Goal: Transaction & Acquisition: Purchase product/service

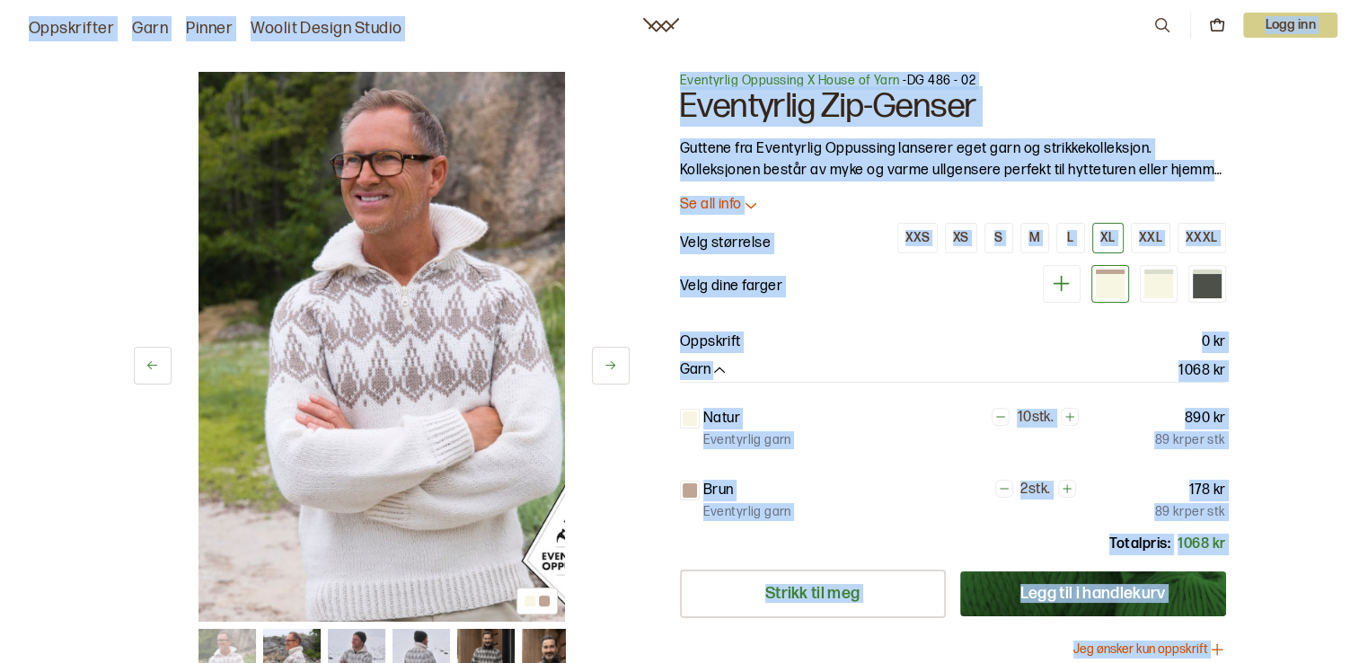
drag, startPoint x: 22, startPoint y: 14, endPoint x: 1217, endPoint y: 692, distance: 1373.1
drag, startPoint x: 1217, startPoint y: 692, endPoint x: 1304, endPoint y: 426, distance: 279.8
click at [1304, 426] on div "1 av 7 1 av 7 Eventyrlig Oppussing X House of Yarn - DG 486 - 02 Eventyrlig Zip…" at bounding box center [679, 601] width 1359 height 1130
click at [1164, 22] on icon at bounding box center [1162, 25] width 20 height 20
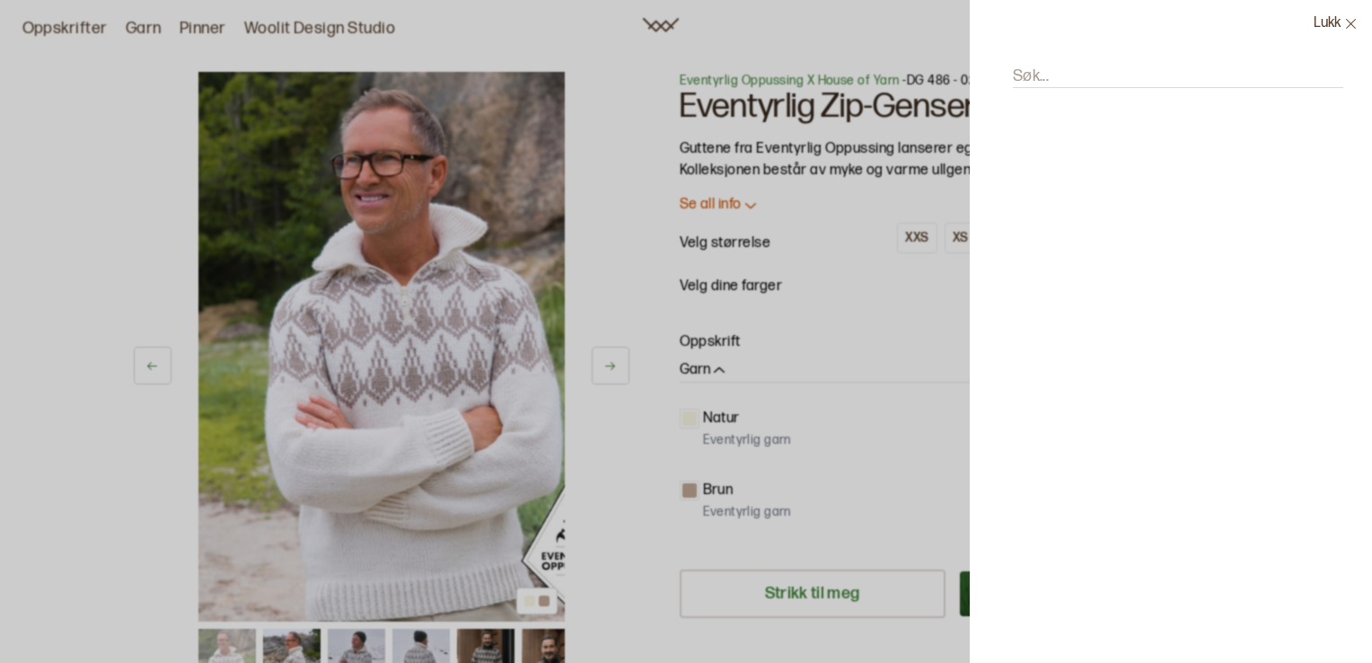
click at [1062, 160] on div "Lukk Søk..." at bounding box center [1171, 331] width 402 height 663
click at [1351, 22] on icon at bounding box center [1350, 23] width 13 height 13
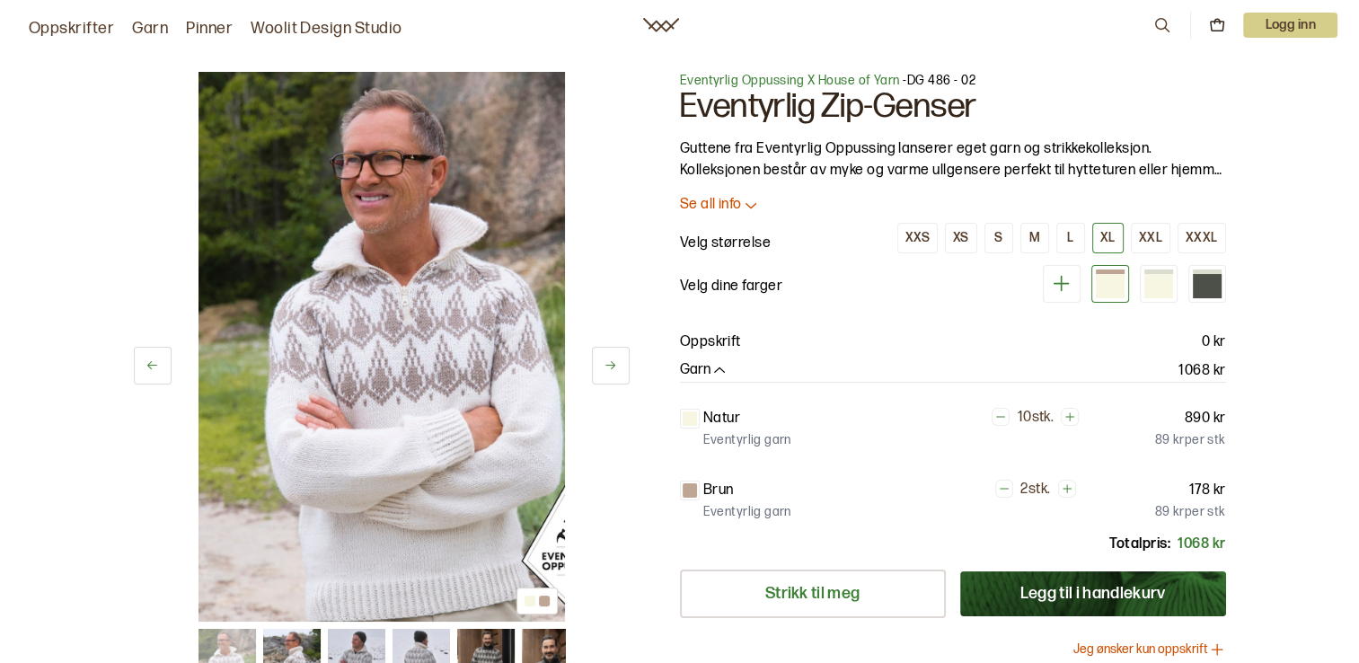
click at [1277, 22] on p "Logg inn" at bounding box center [1290, 25] width 94 height 25
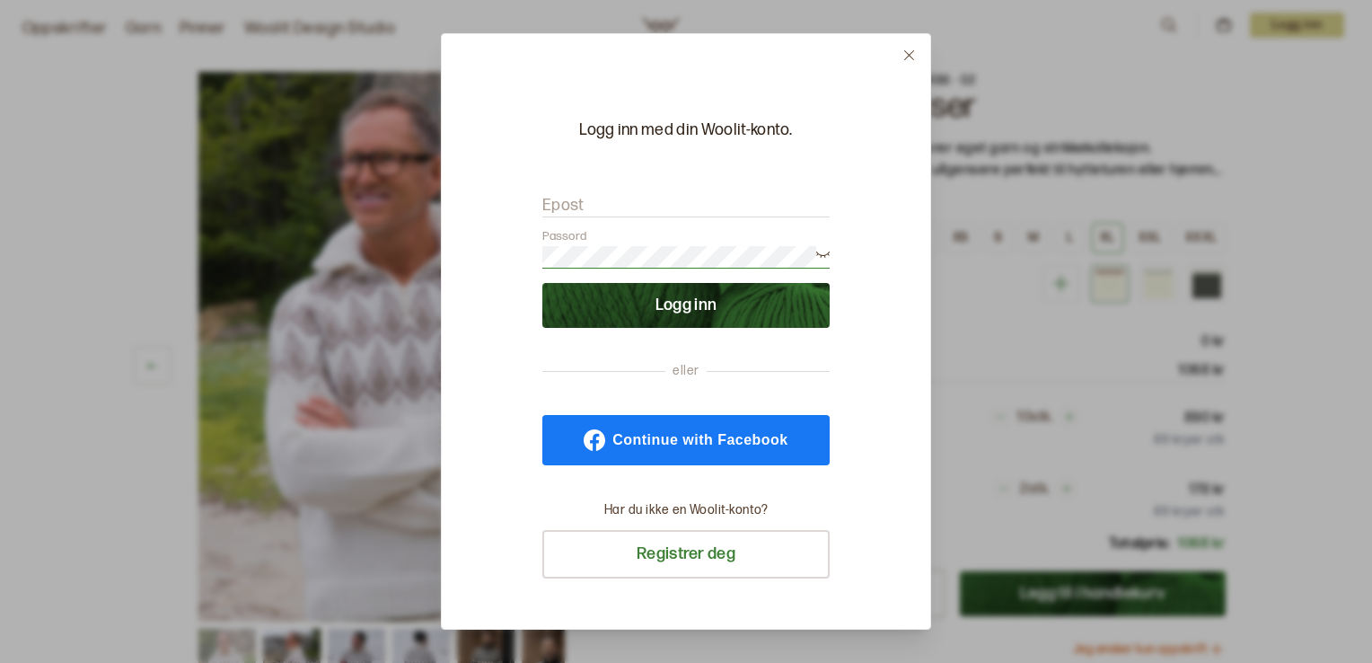
click at [725, 312] on button "Logg inn" at bounding box center [685, 305] width 287 height 45
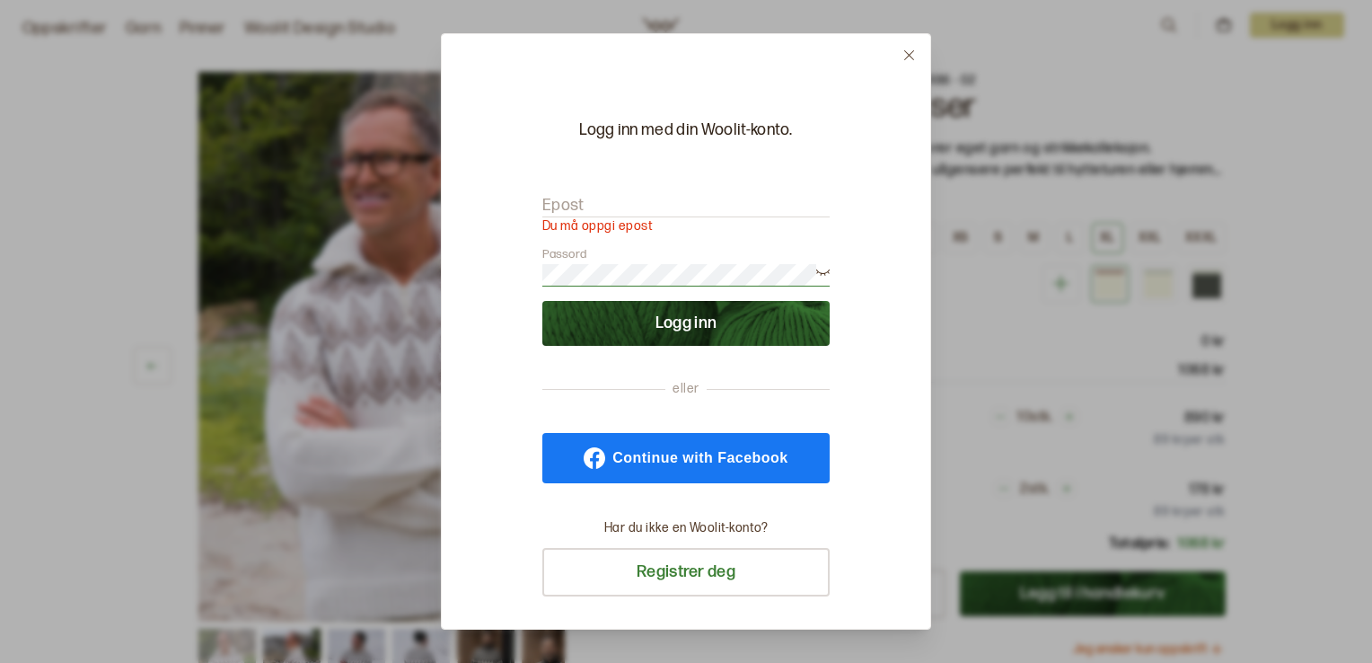
click at [592, 195] on form "Epost Du må oppgi epost Passord Logg inn" at bounding box center [685, 261] width 287 height 169
click at [589, 201] on input "Epost" at bounding box center [685, 206] width 287 height 22
type input "[EMAIL_ADDRESS][DOMAIN_NAME]"
click at [542, 301] on button "Logg inn" at bounding box center [685, 323] width 287 height 45
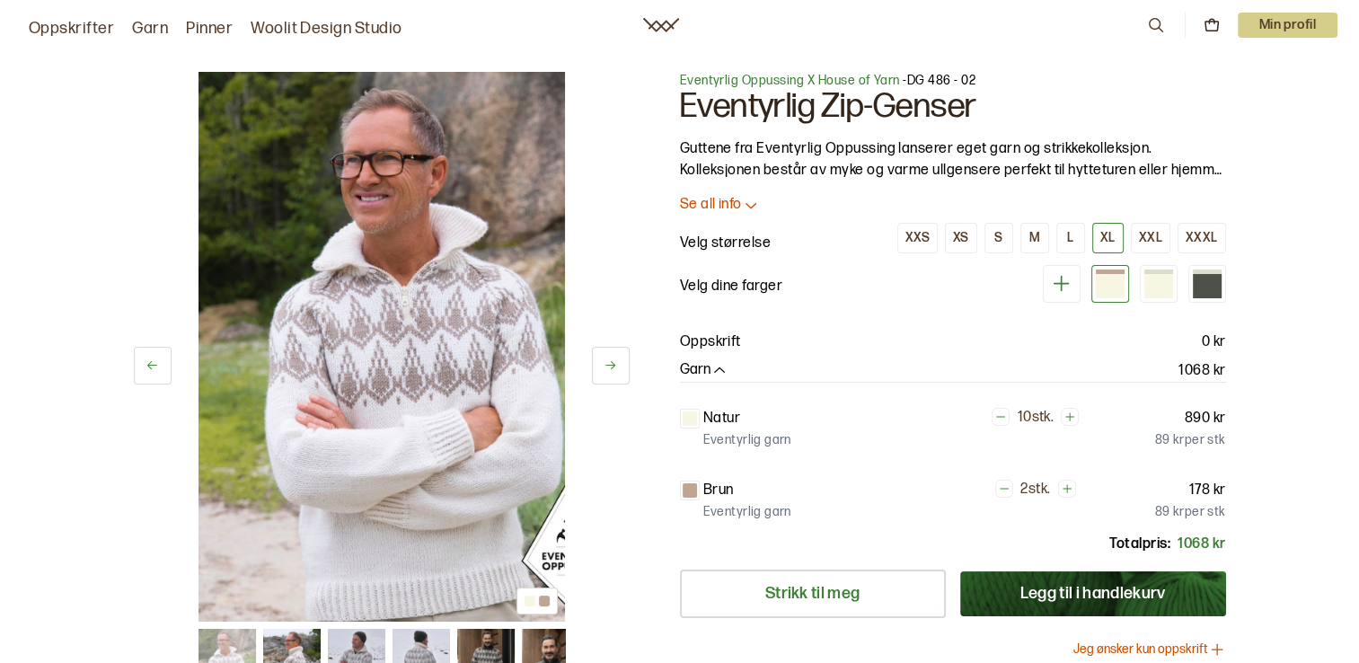
click at [716, 204] on p "Se all info" at bounding box center [711, 205] width 62 height 19
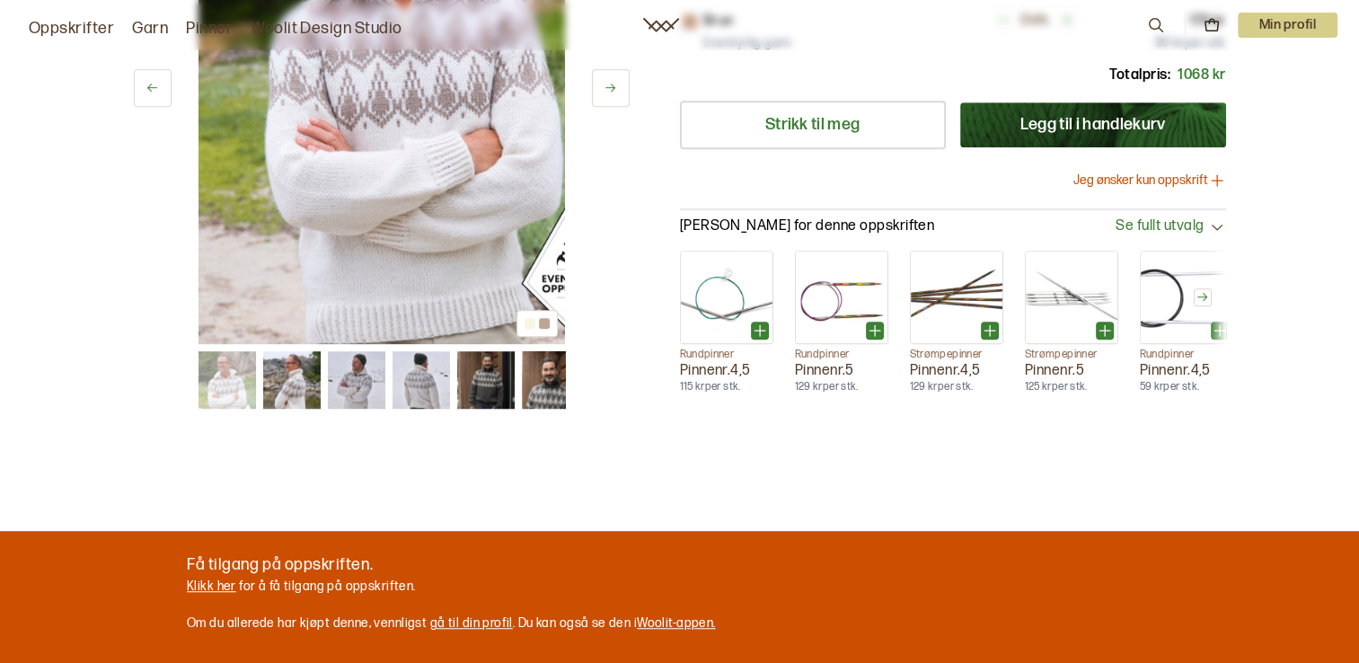
scroll to position [1078, 0]
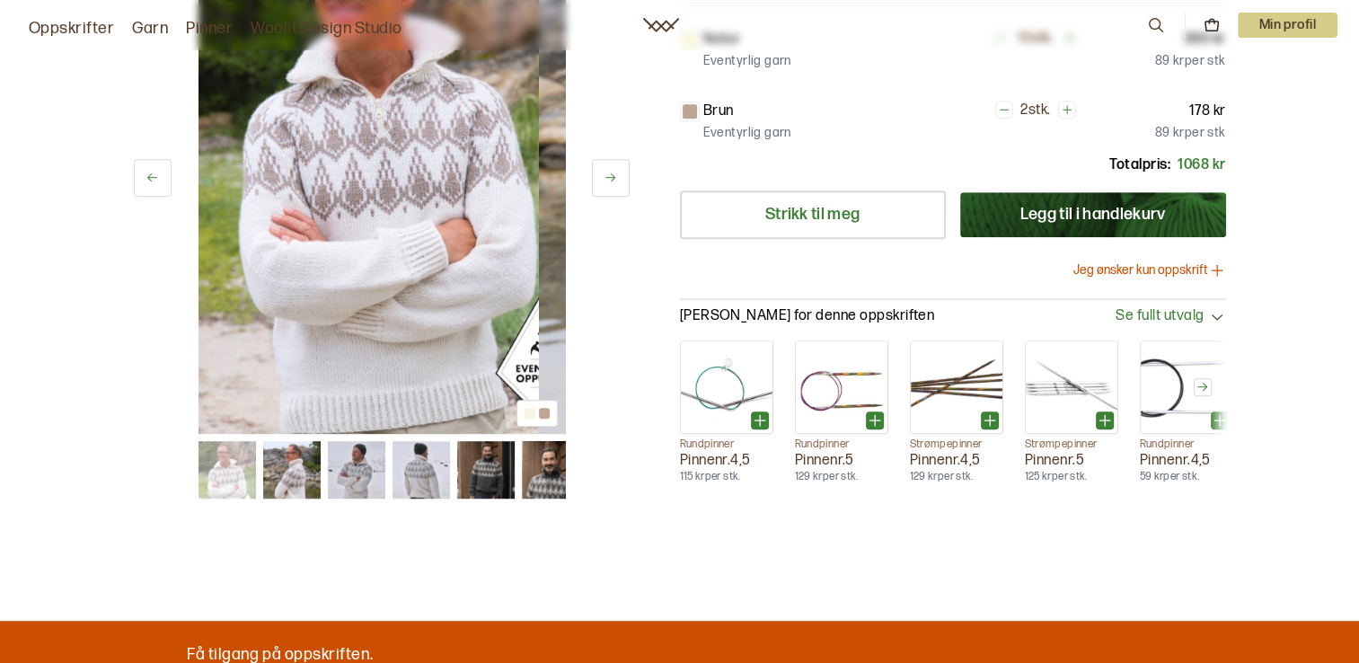
drag, startPoint x: 481, startPoint y: 307, endPoint x: 454, endPoint y: 302, distance: 27.5
click at [454, 302] on img at bounding box center [355, 159] width 366 height 550
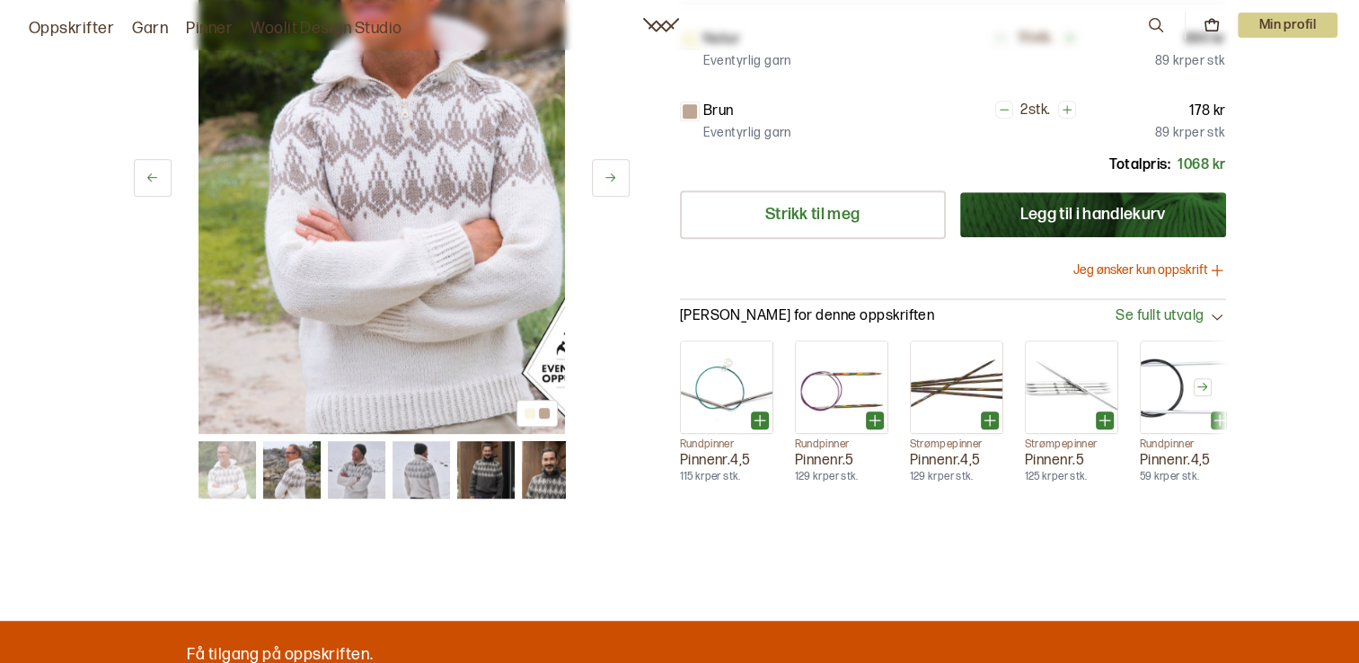
click at [1161, 311] on span "Se fullt utvalg" at bounding box center [1159, 316] width 88 height 19
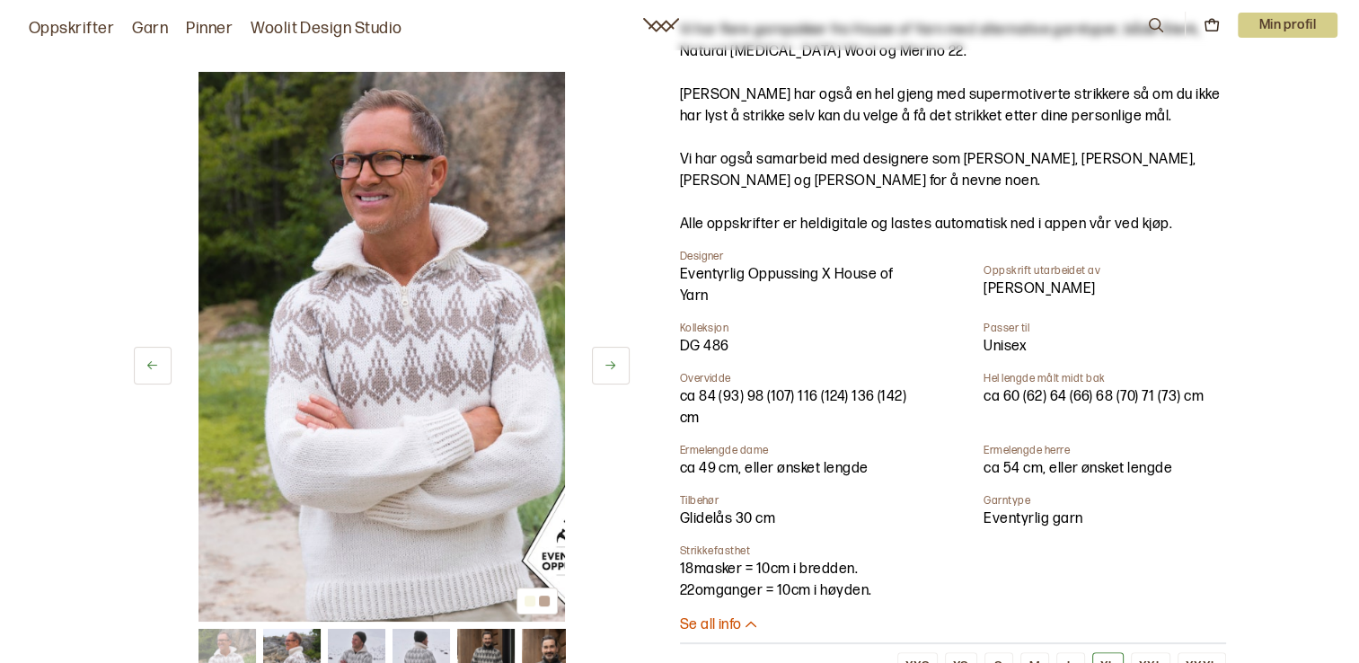
scroll to position [359, 0]
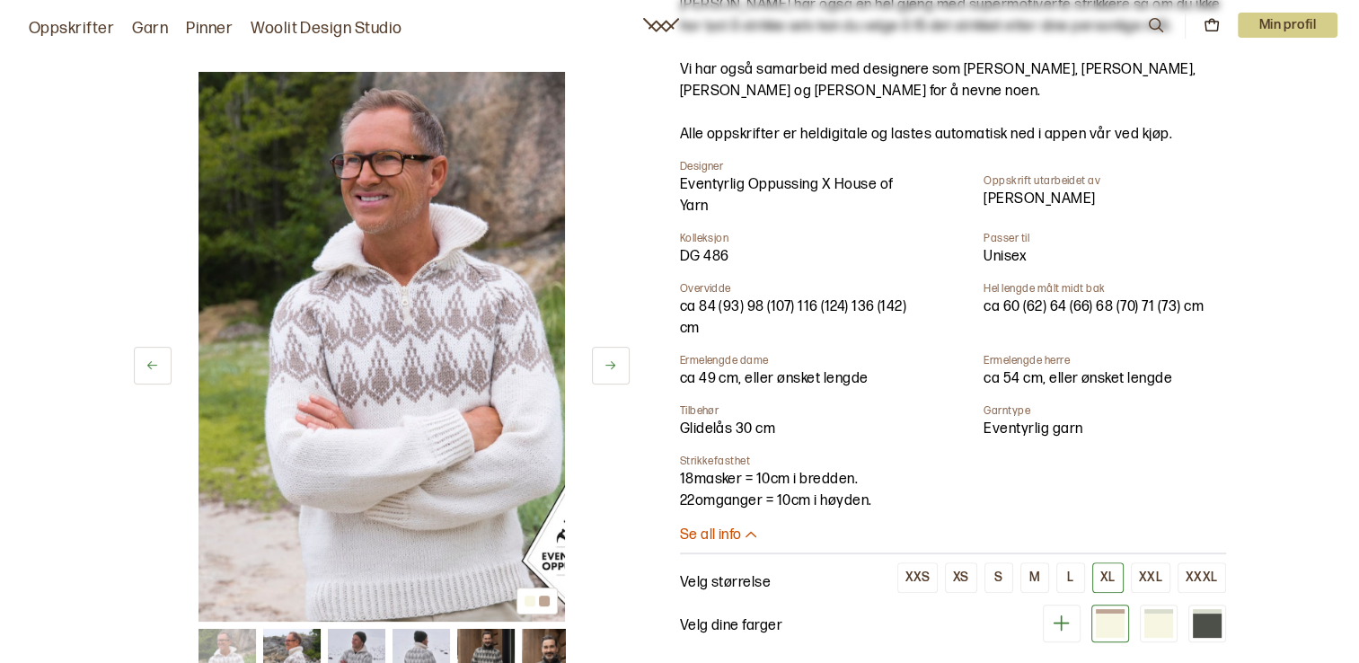
click at [72, 27] on link "Oppskrifter" at bounding box center [71, 28] width 85 height 25
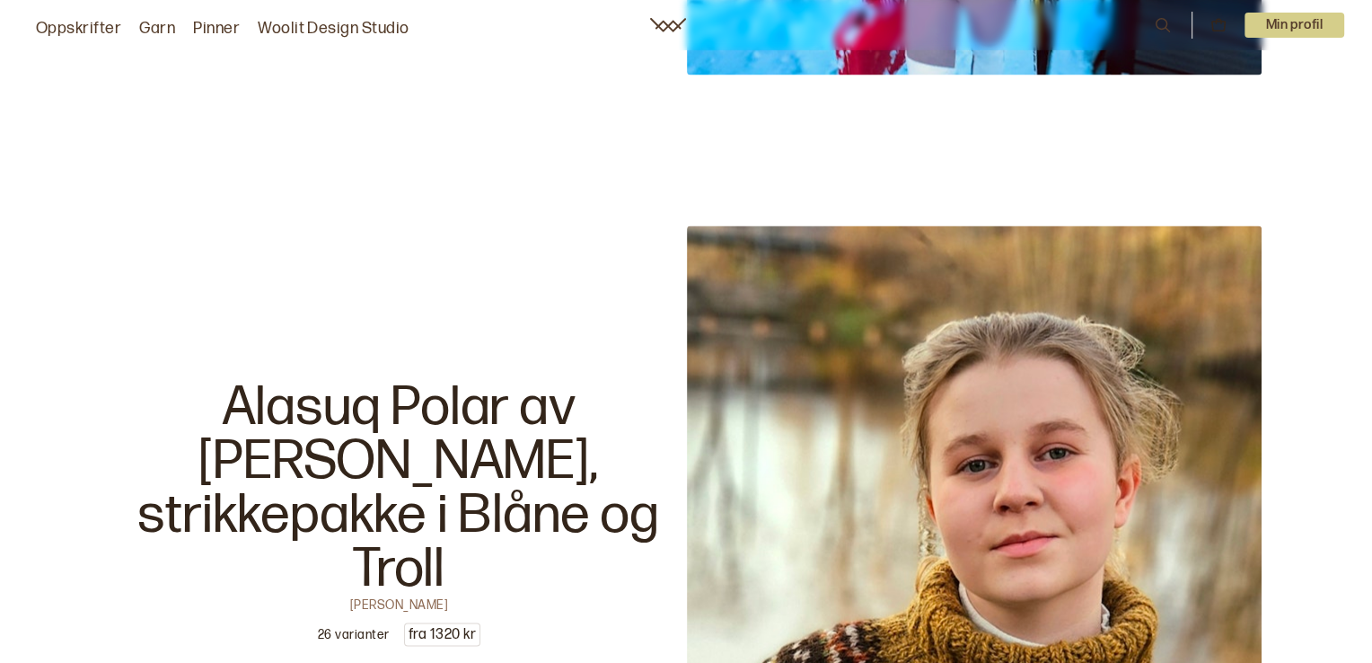
scroll to position [3413, 0]
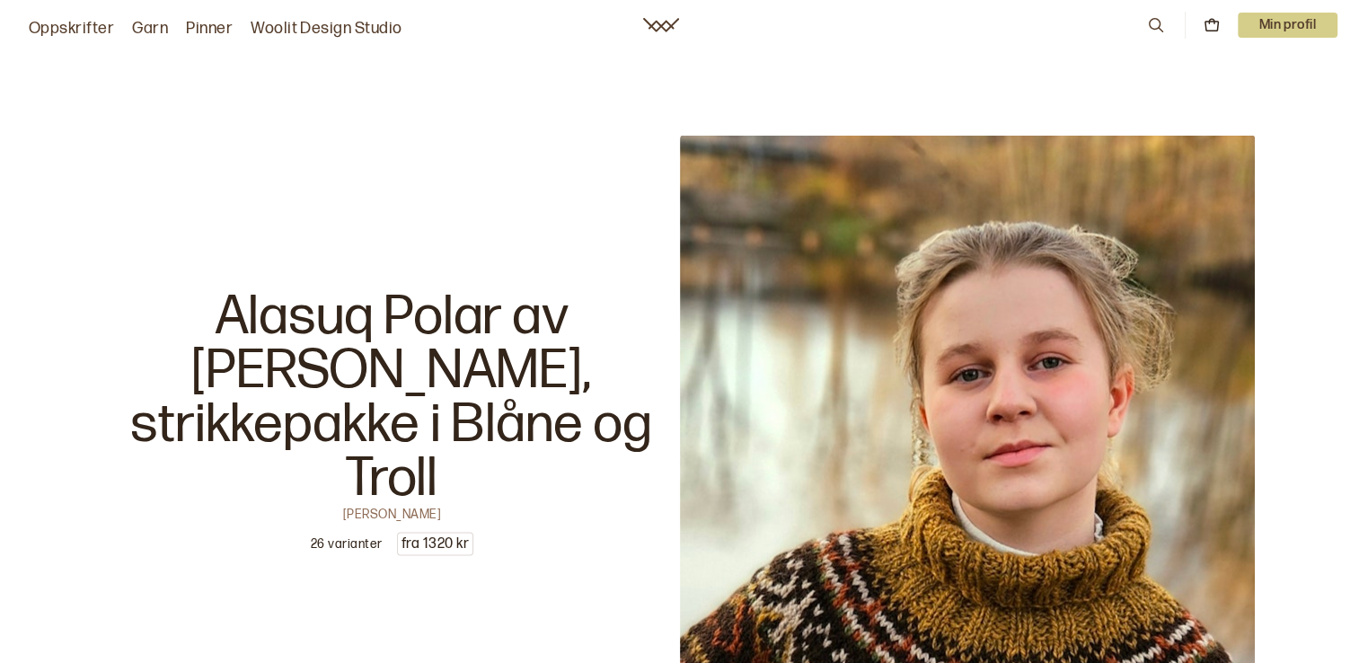
click at [1154, 23] on icon at bounding box center [1156, 25] width 20 height 20
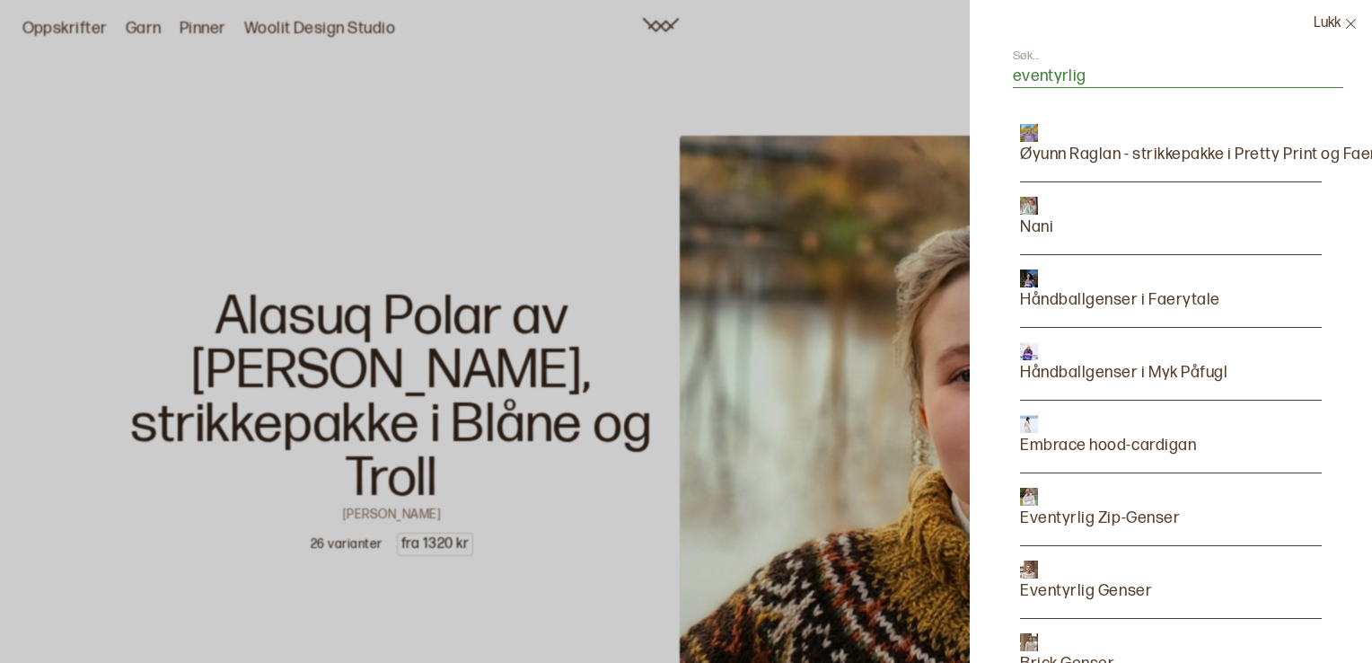
type input "eventyrlig"
click at [1078, 515] on p "Eventyrlig Zip-Genser" at bounding box center [1100, 518] width 160 height 25
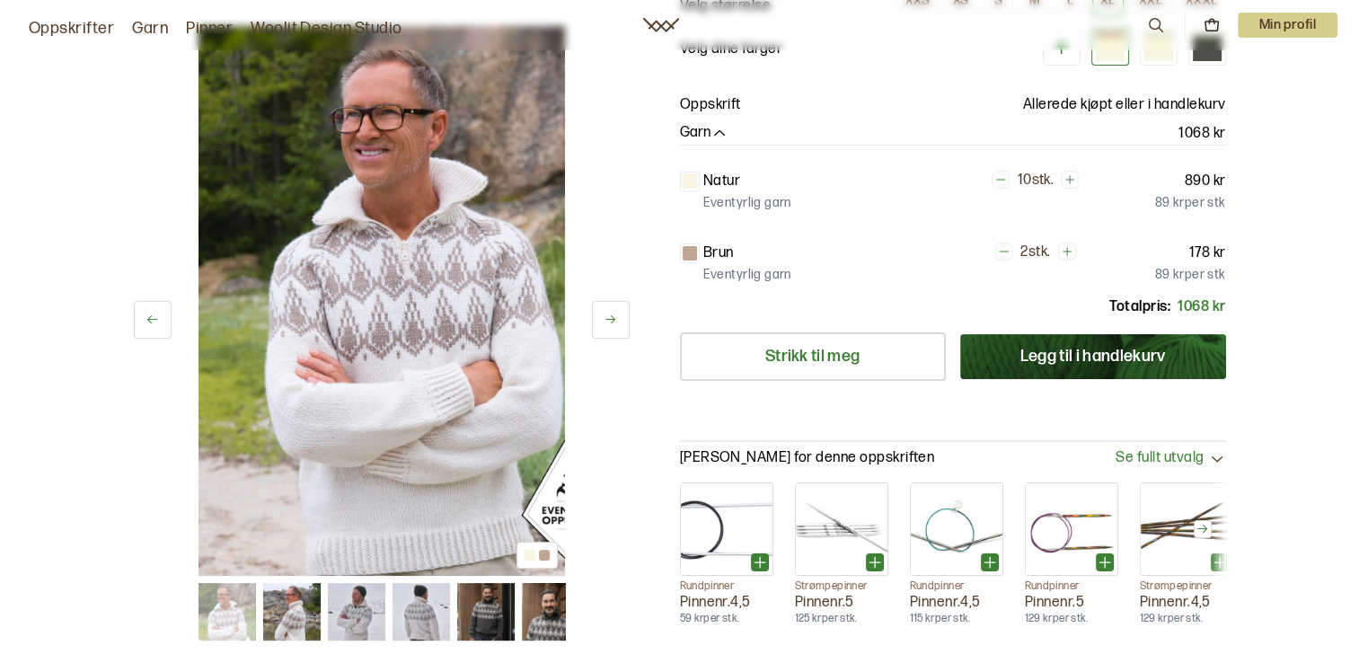
scroll to position [269, 0]
click at [216, 610] on img at bounding box center [226, 611] width 57 height 57
click at [539, 552] on div at bounding box center [544, 555] width 11 height 11
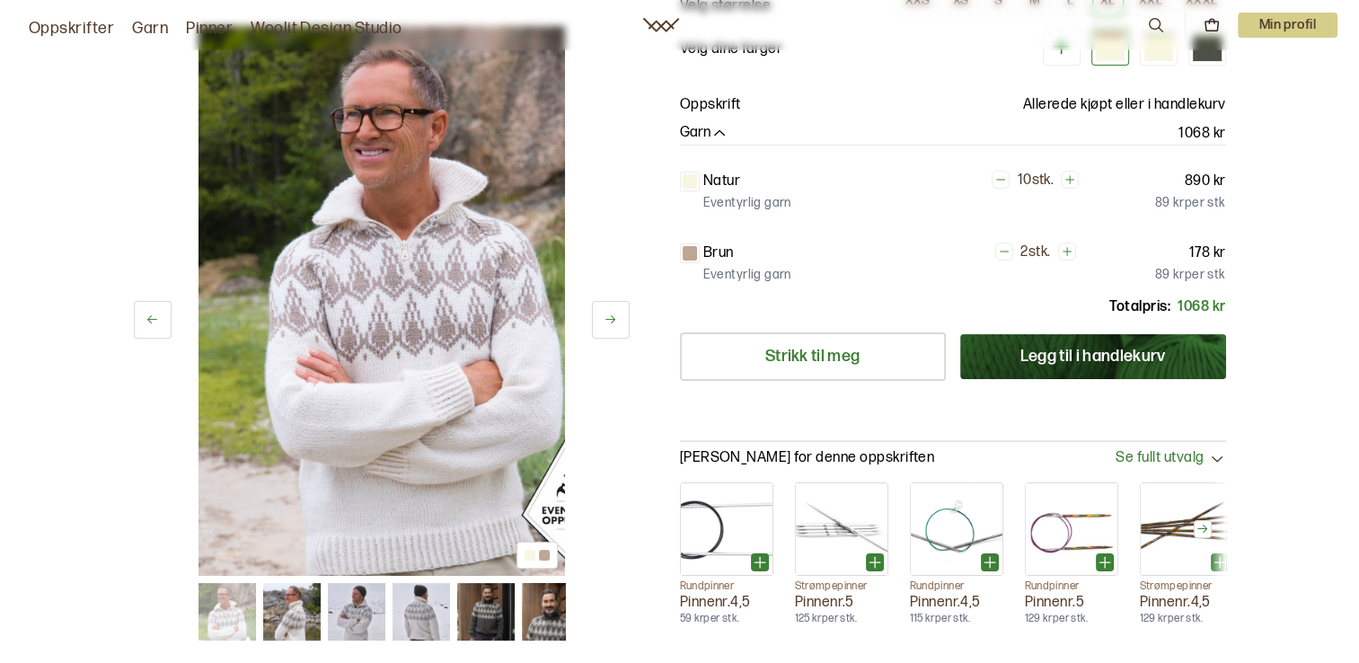
click at [539, 552] on div at bounding box center [544, 555] width 11 height 11
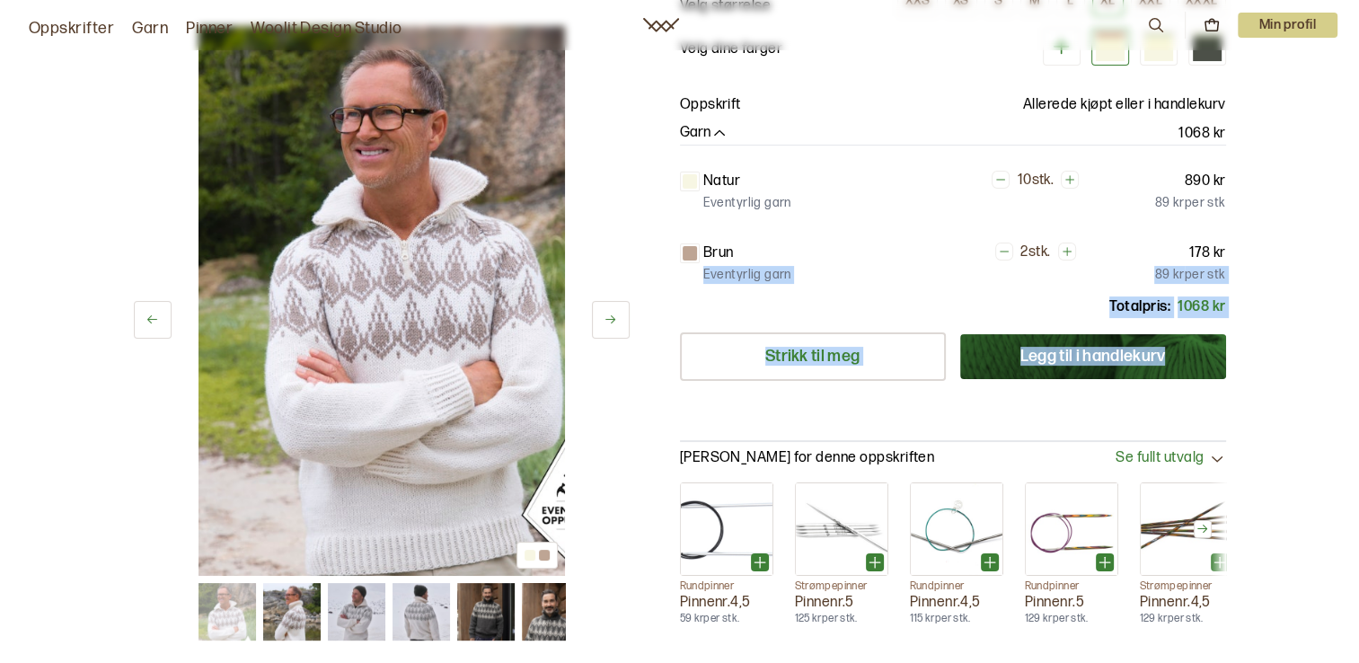
drag, startPoint x: 1311, startPoint y: 253, endPoint x: 1304, endPoint y: 372, distance: 118.8
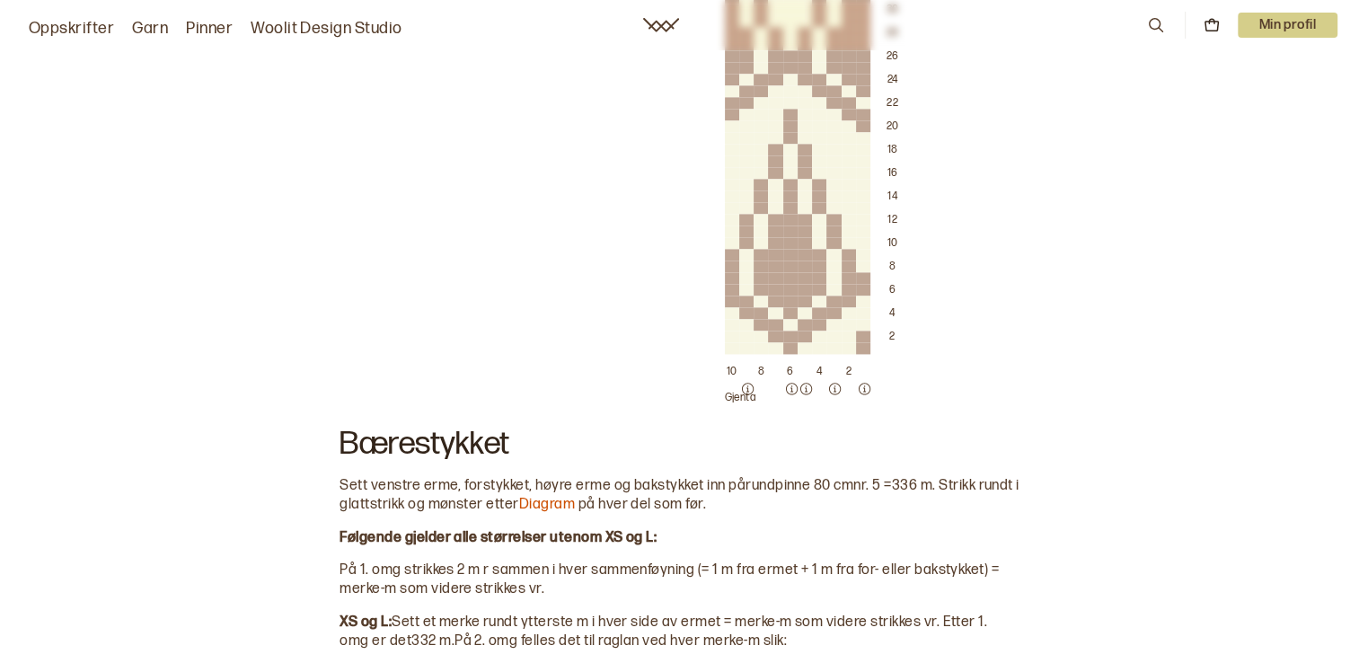
scroll to position [2556, 0]
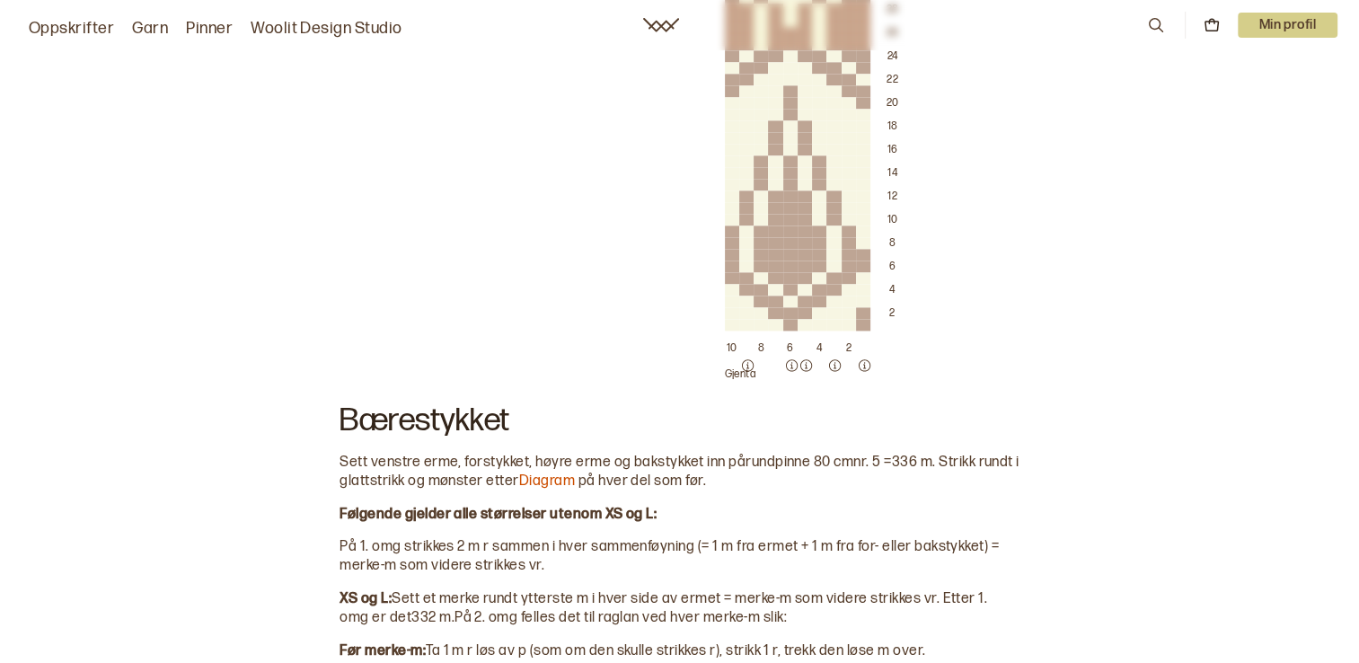
click at [67, 31] on link "Oppskrifter" at bounding box center [71, 28] width 85 height 25
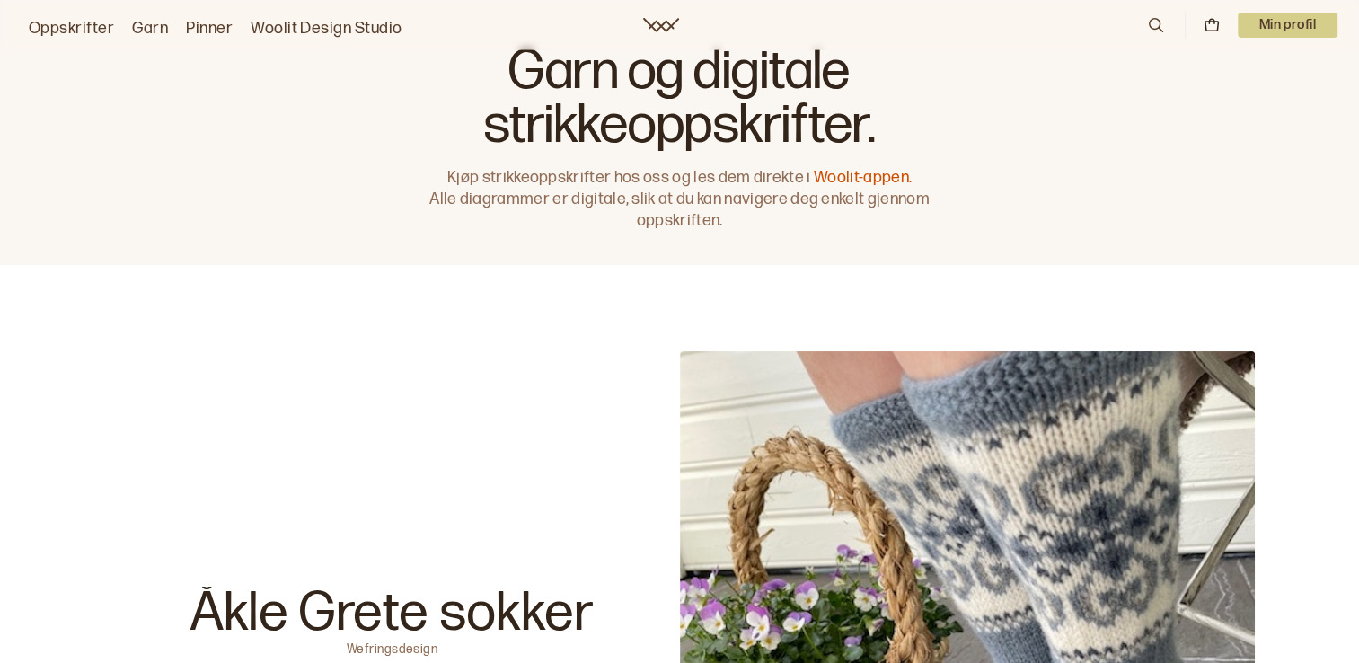
drag, startPoint x: 67, startPoint y: 31, endPoint x: 133, endPoint y: 11, distance: 68.7
click at [133, 11] on div "Oppskrifter Garn Pinner Woolit Design Studio" at bounding box center [212, 25] width 381 height 32
